Goal: Complete application form

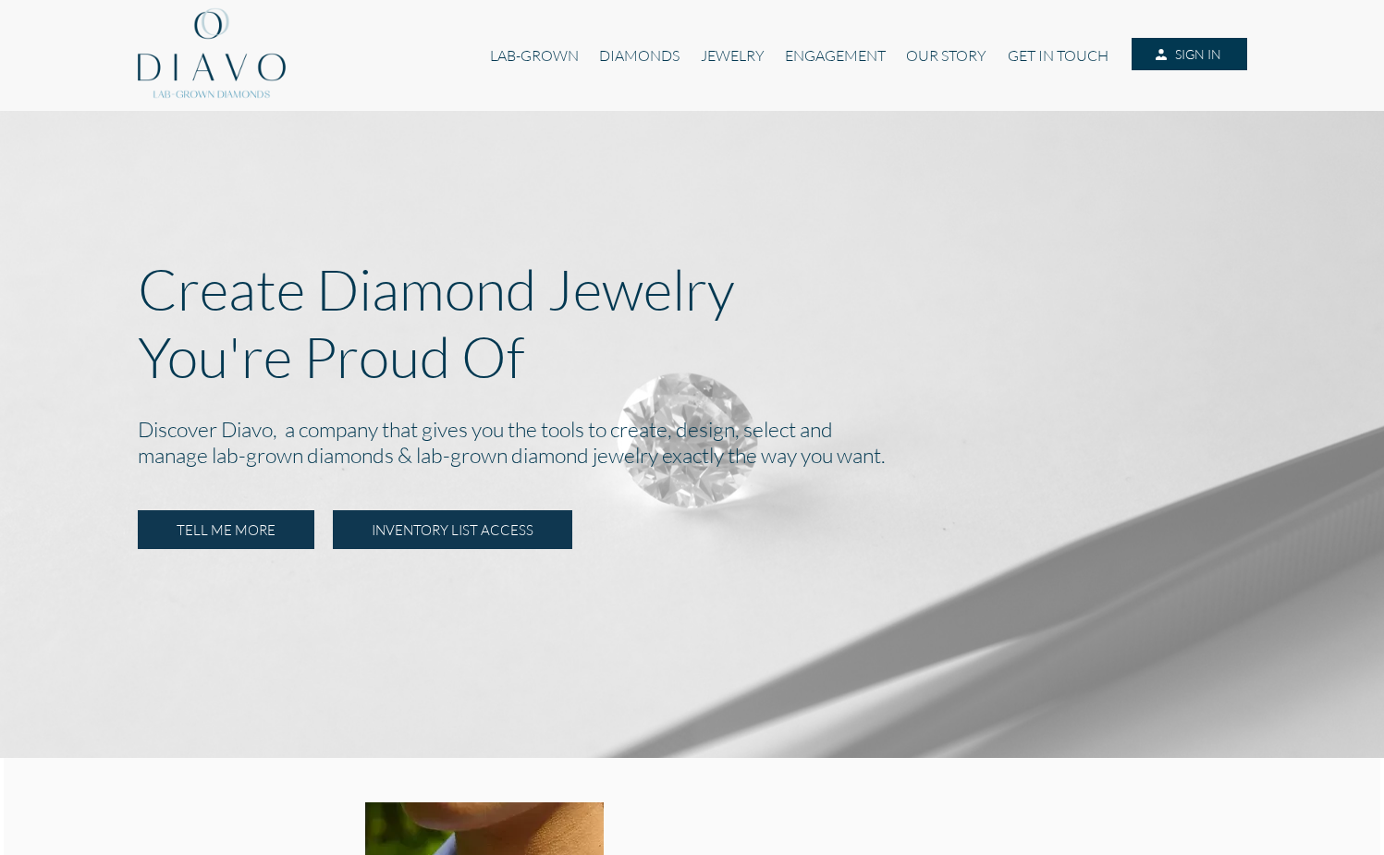
click at [494, 534] on link "INVENTORY LIST ACCESS" at bounding box center [452, 529] width 239 height 39
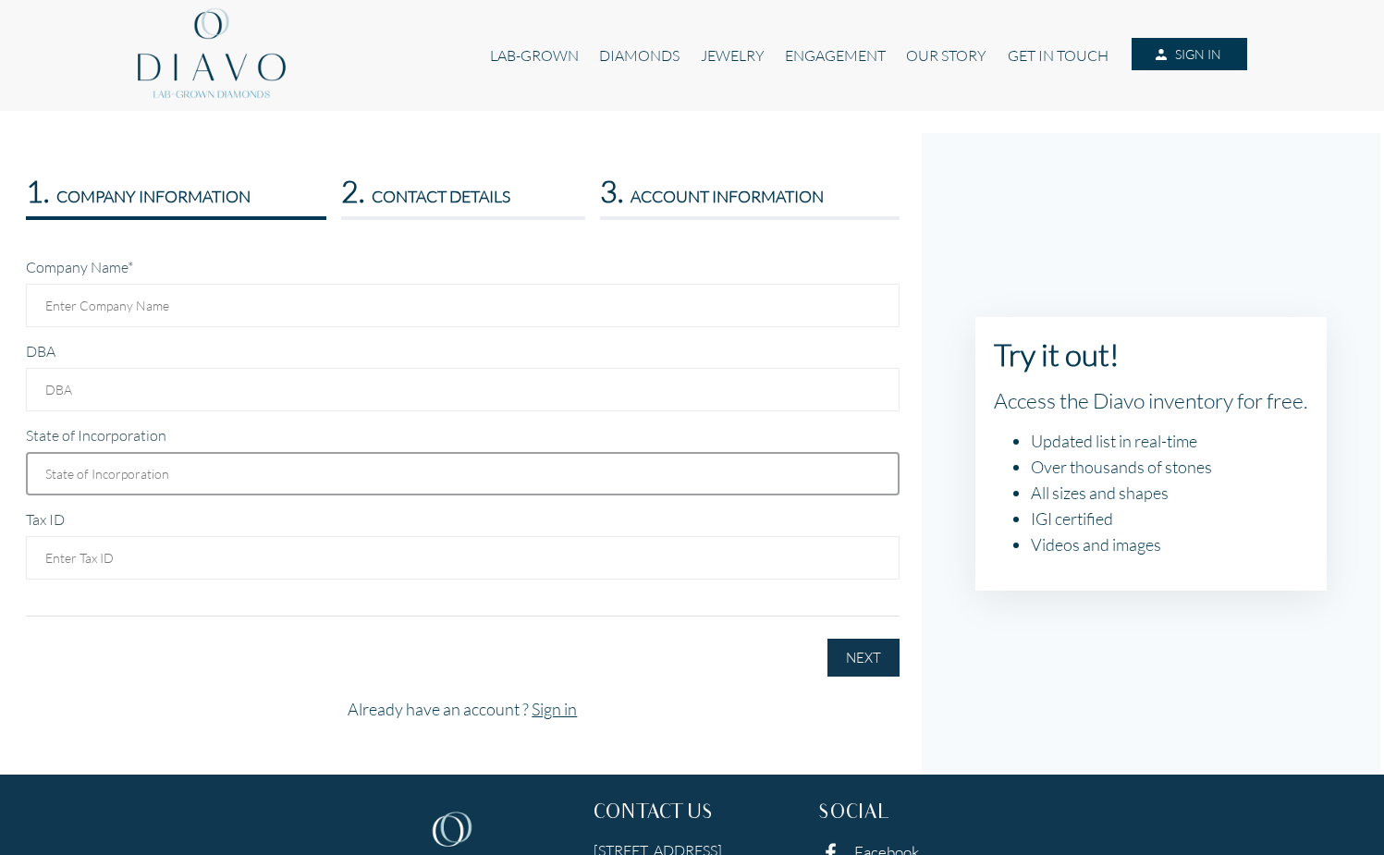
click at [356, 488] on input "text" at bounding box center [463, 473] width 874 height 43
click at [424, 523] on div "Tax ID" at bounding box center [463, 544] width 874 height 70
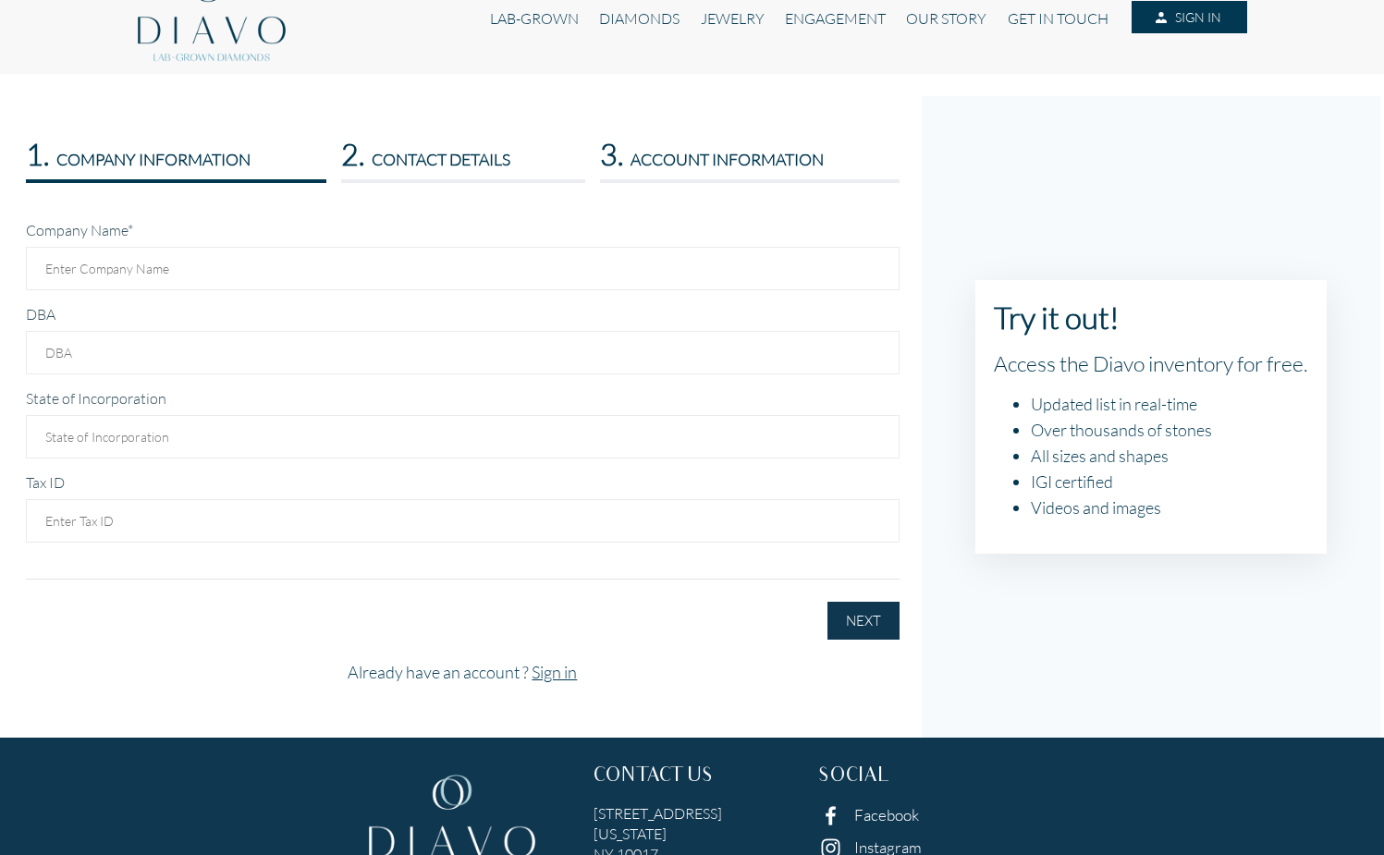
scroll to position [147, 0]
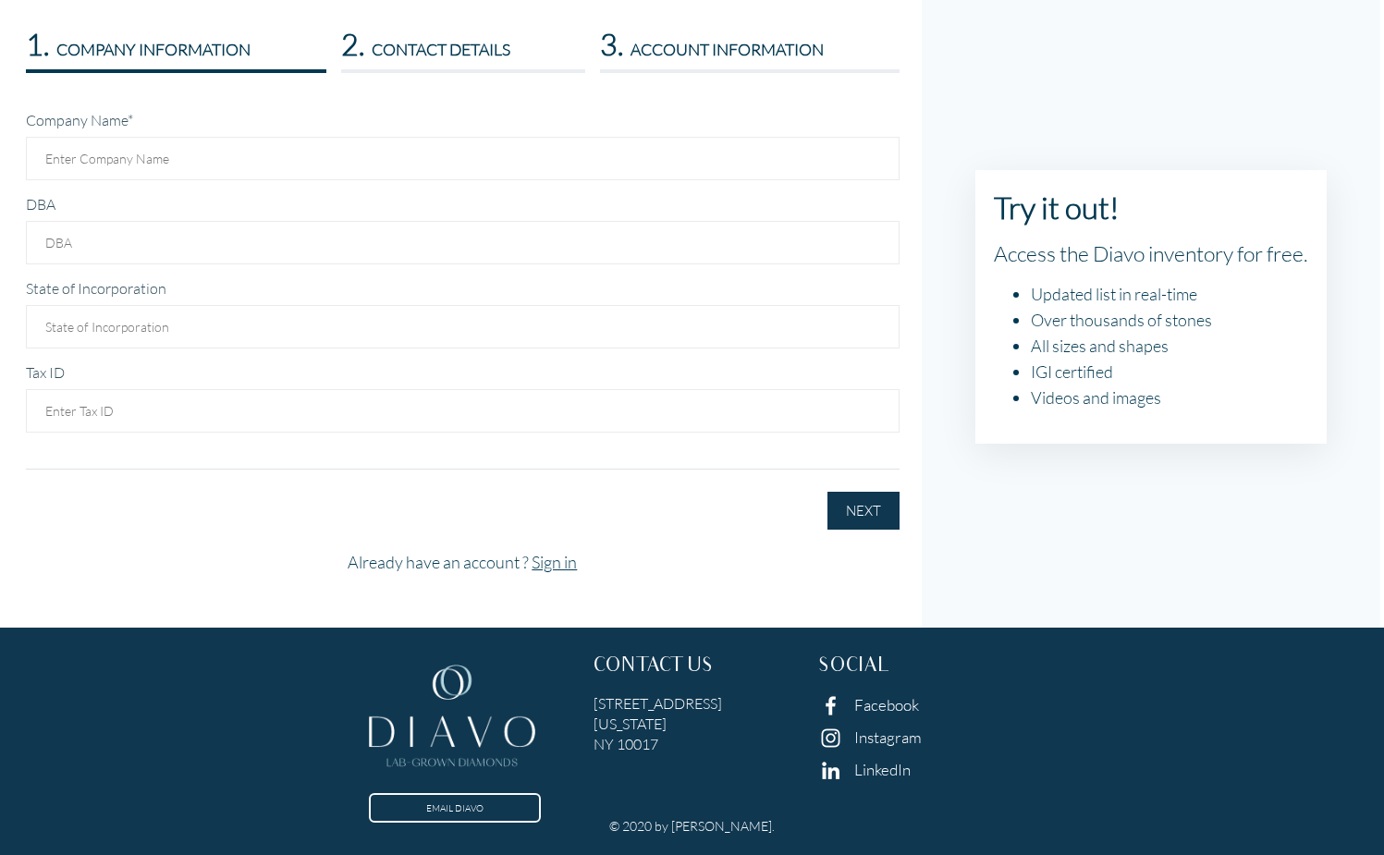
drag, startPoint x: 784, startPoint y: 705, endPoint x: 595, endPoint y: 703, distance: 188.6
click at [595, 703] on h5 "[STREET_ADDRESS][US_STATE]" at bounding box center [692, 723] width 197 height 61
copy h5 "[STREET_ADDRESS]"
